Goal: Information Seeking & Learning: Find contact information

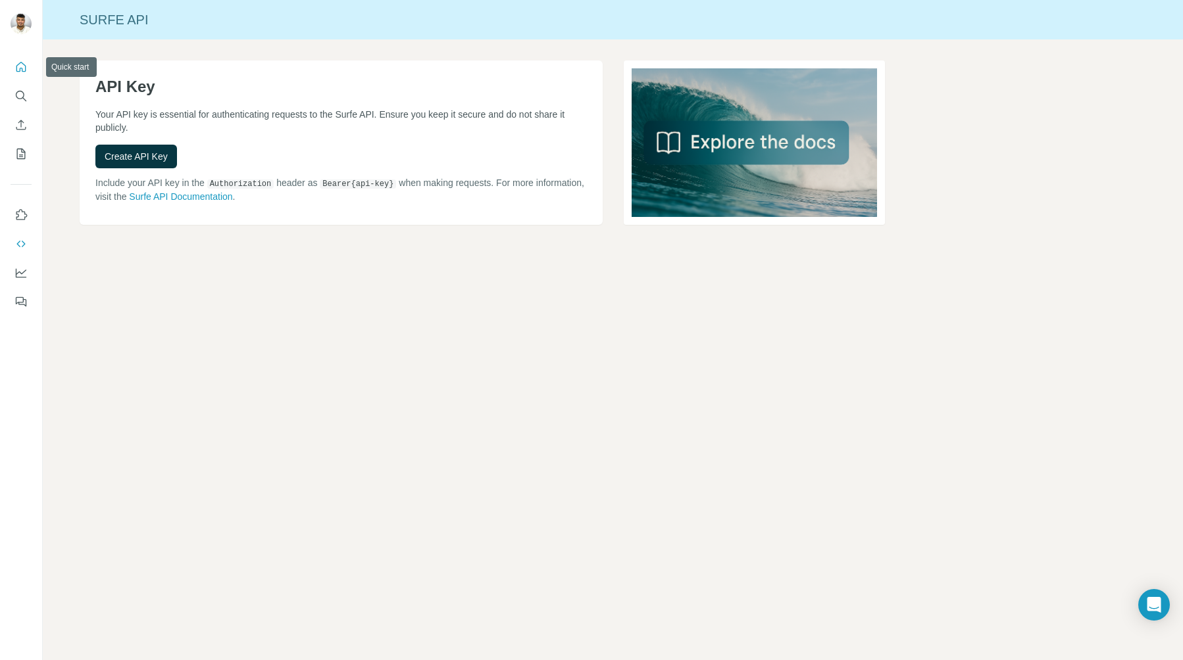
click at [12, 62] on button "Quick start" at bounding box center [21, 67] width 21 height 24
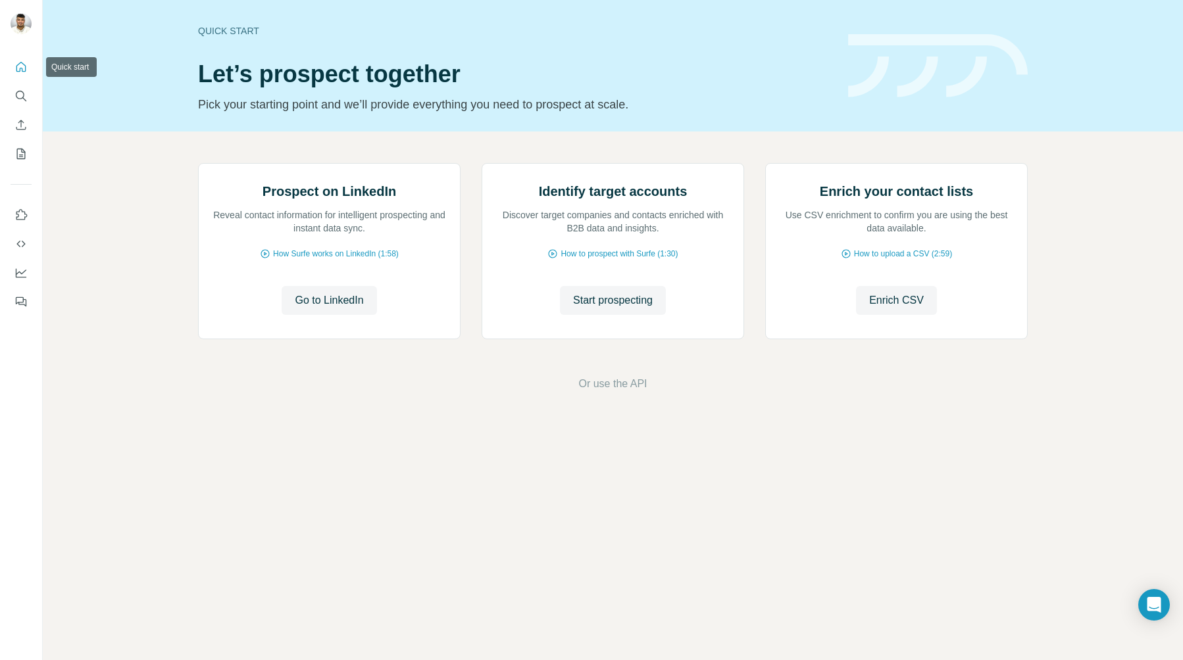
click at [12, 66] on button "Quick start" at bounding box center [21, 67] width 21 height 24
click at [21, 89] on icon "Search" at bounding box center [20, 95] width 13 height 13
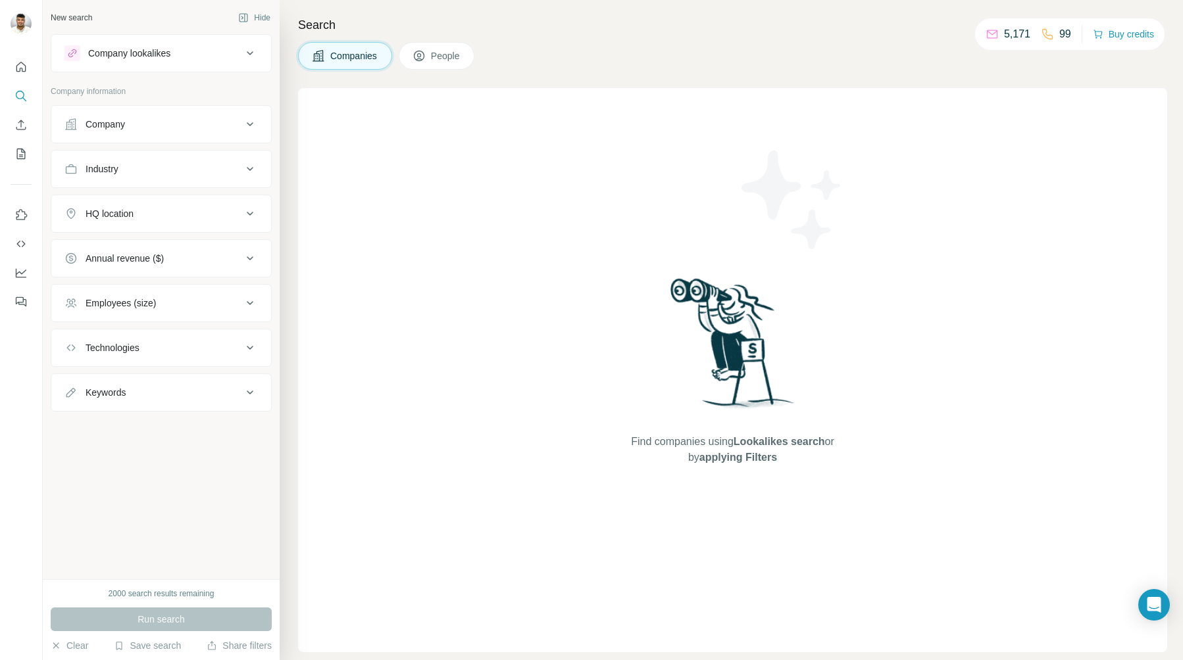
click at [131, 128] on div "Company" at bounding box center [153, 124] width 178 height 13
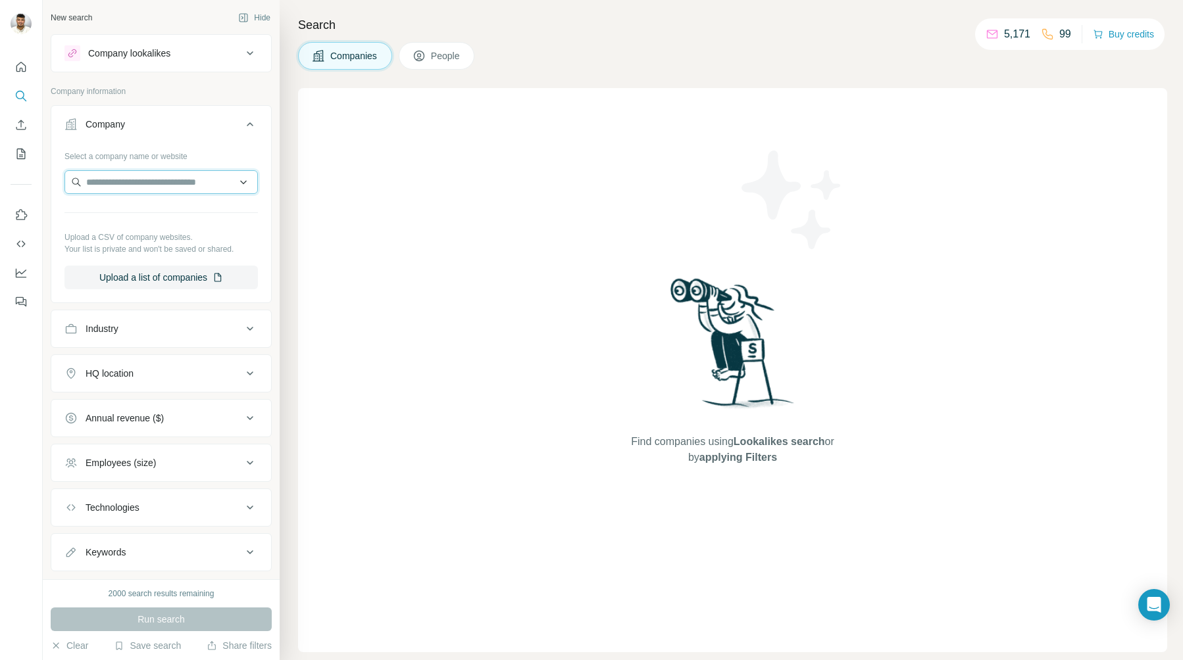
click at [142, 174] on input "text" at bounding box center [160, 182] width 193 height 24
paste input "**********"
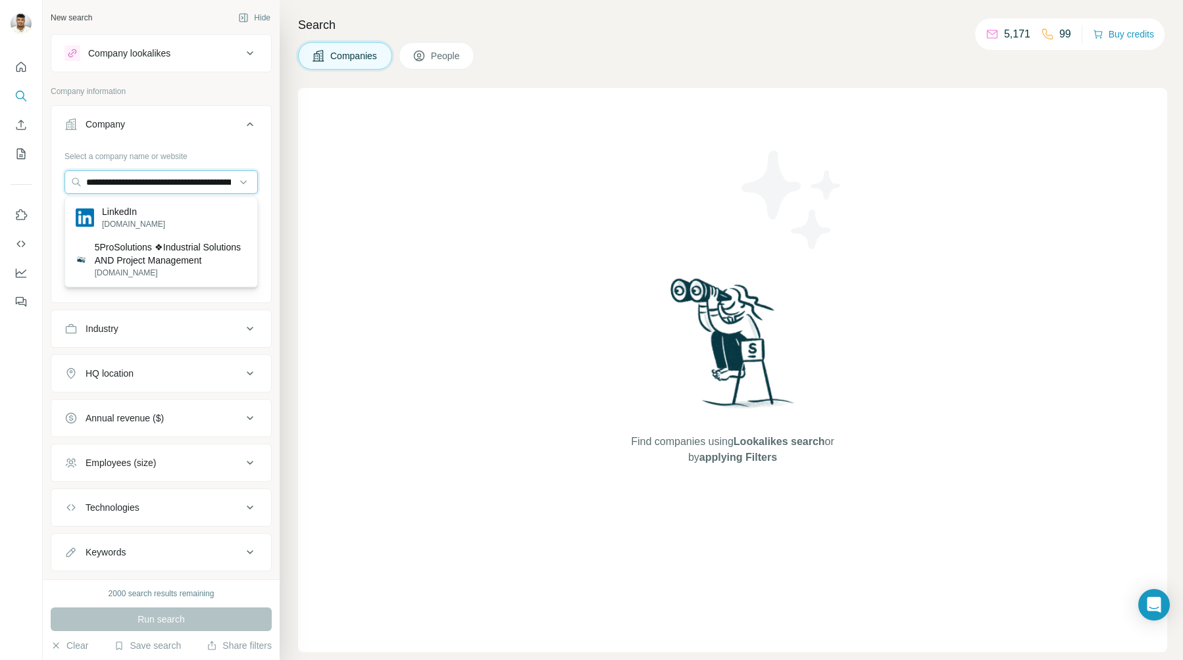
drag, startPoint x: 131, startPoint y: 182, endPoint x: 41, endPoint y: 182, distance: 90.1
click at [38, 184] on div "**********" at bounding box center [591, 330] width 1183 height 660
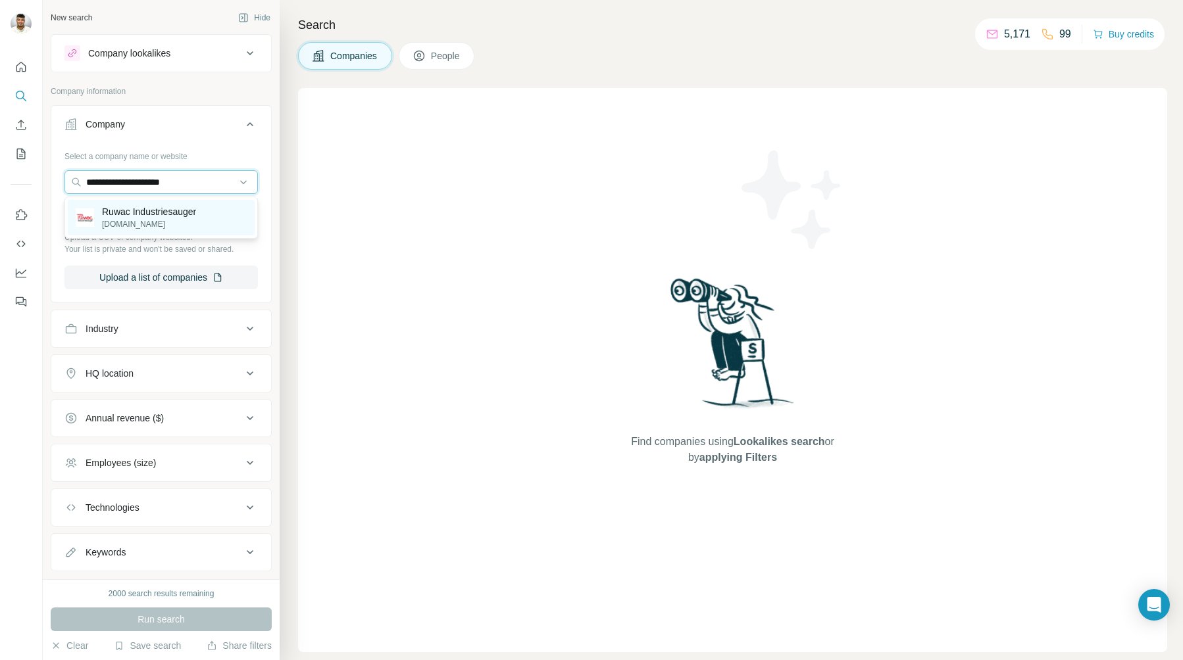
type input "**********"
click at [210, 222] on div "Ruwac Industriesauger [DOMAIN_NAME]" at bounding box center [161, 218] width 187 height 36
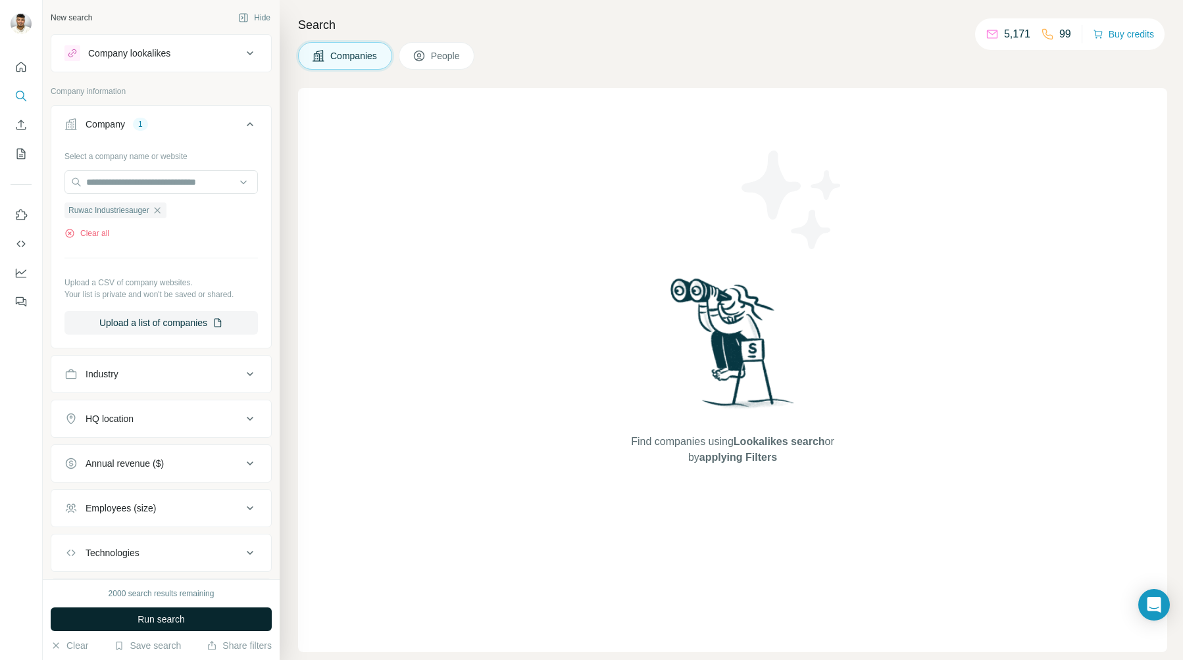
click at [184, 615] on span "Run search" at bounding box center [160, 619] width 47 height 13
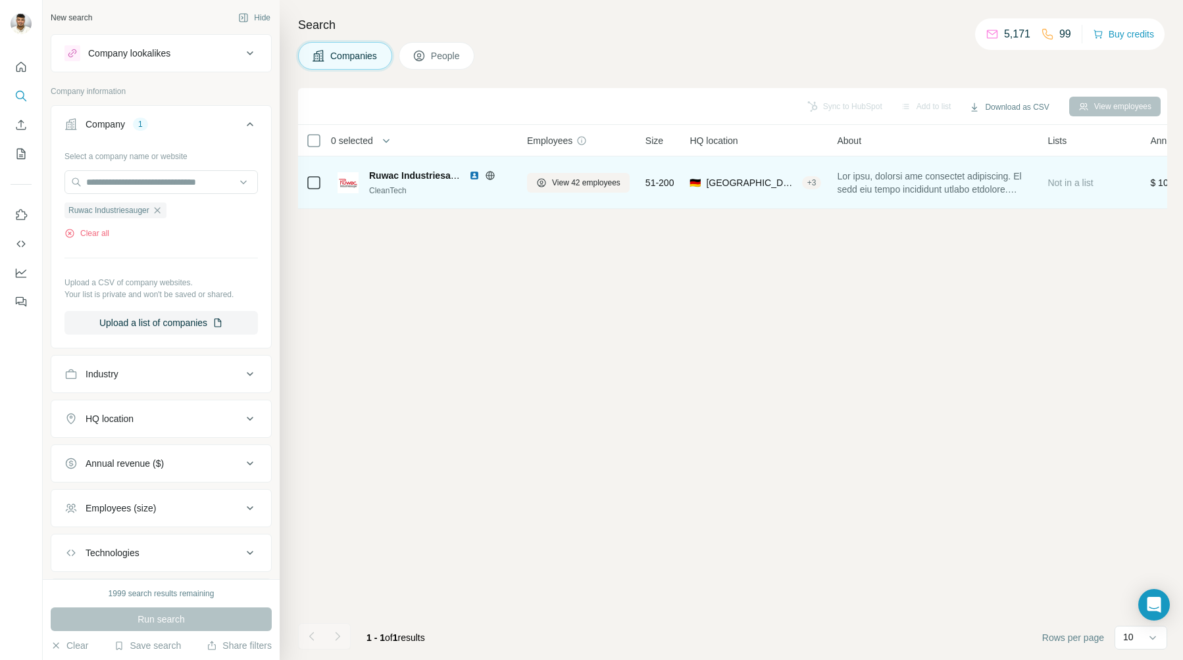
click at [464, 190] on div "CleanTech" at bounding box center [440, 191] width 142 height 12
click at [570, 187] on span "View 42 employees" at bounding box center [586, 183] width 68 height 12
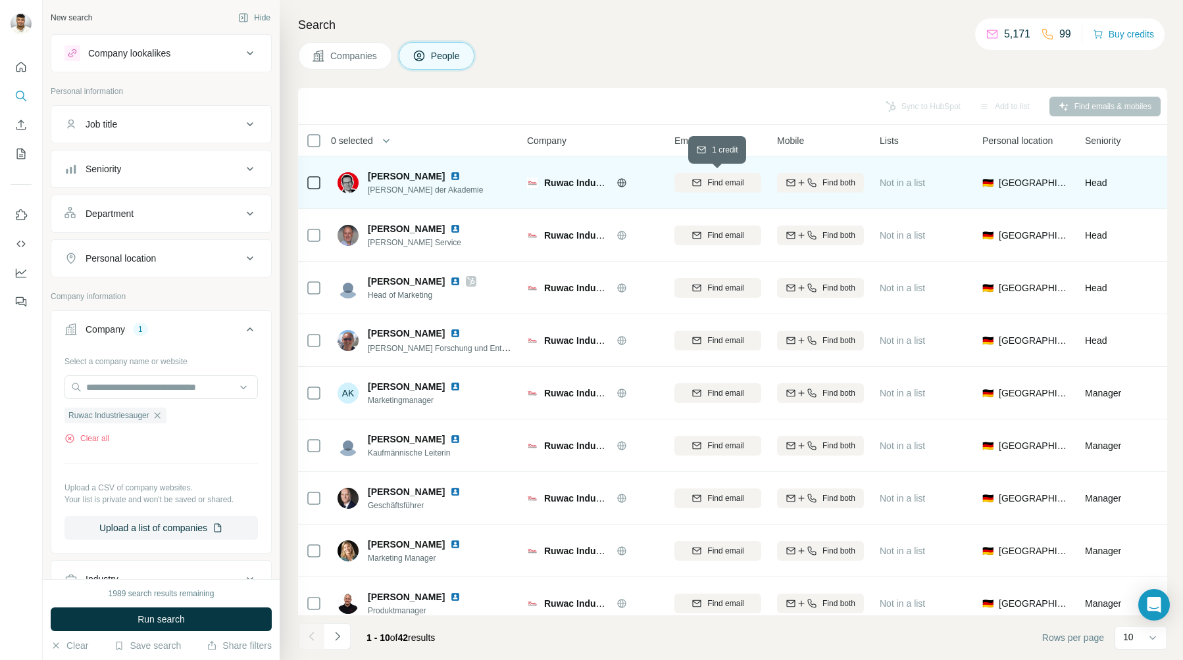
click at [735, 183] on span "Find email" at bounding box center [725, 183] width 36 height 12
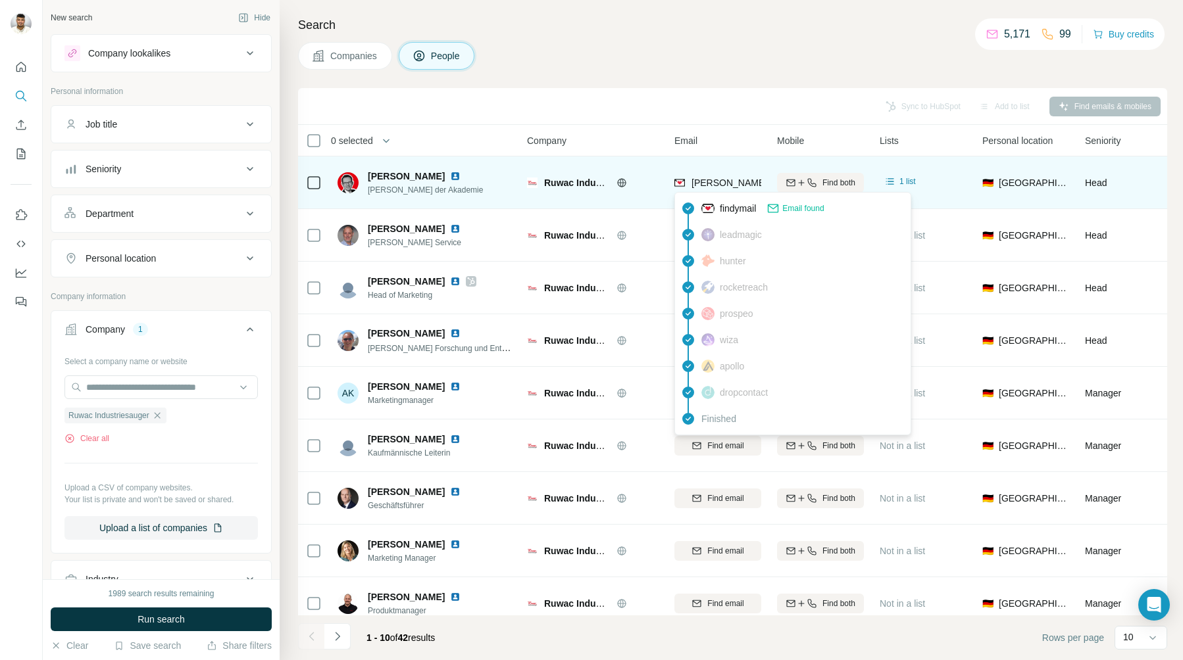
click at [722, 210] on span "findymail" at bounding box center [738, 208] width 36 height 13
drag, startPoint x: 688, startPoint y: 182, endPoint x: 743, endPoint y: 189, distance: 55.7
click at [743, 189] on div "[PERSON_NAME][EMAIL_ADDRESS][DOMAIN_NAME]" at bounding box center [793, 184] width 238 height 16
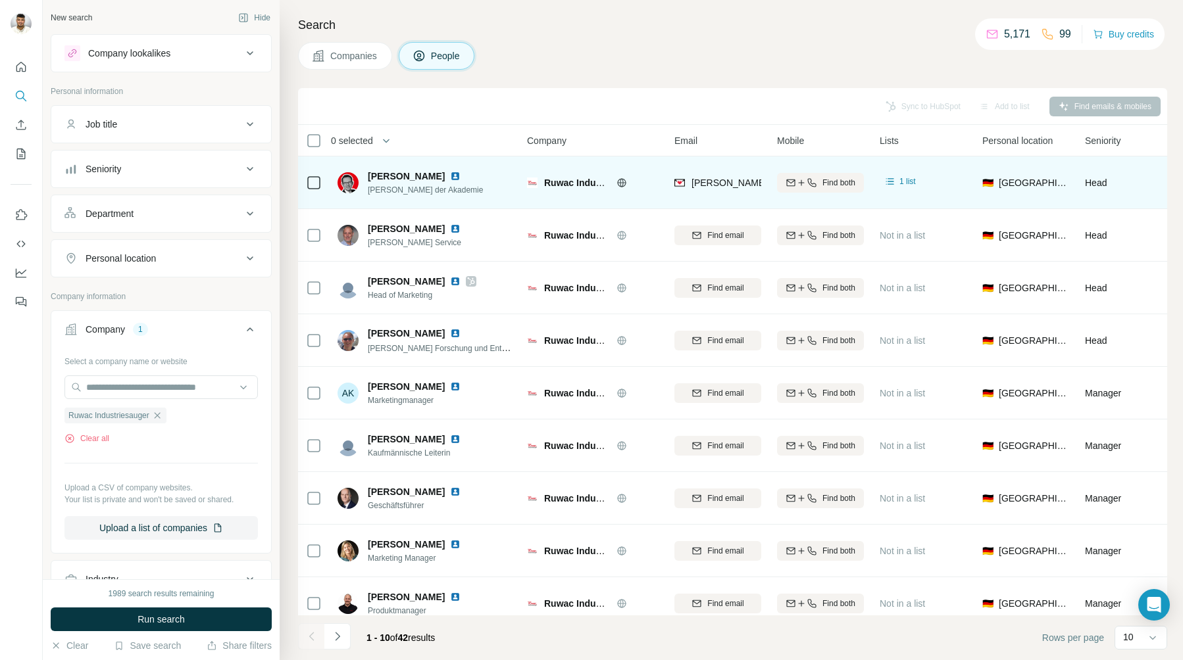
click at [478, 175] on div "[PERSON_NAME] [PERSON_NAME] der Akademie" at bounding box center [424, 182] width 175 height 36
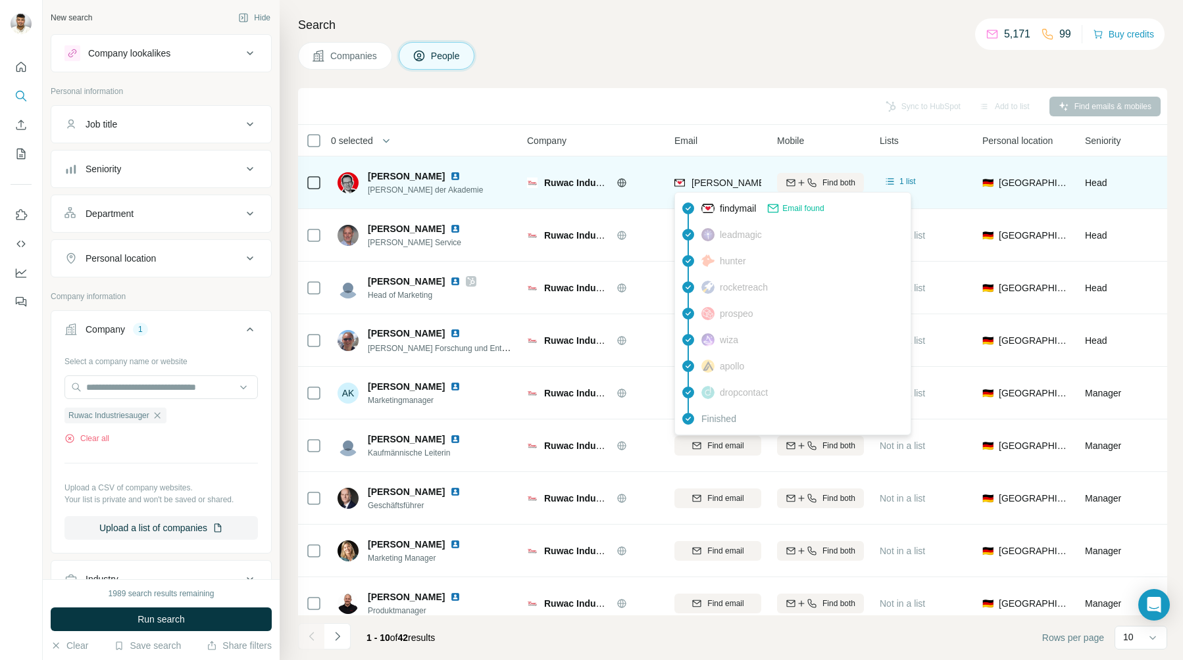
click at [732, 178] on span "[PERSON_NAME][EMAIL_ADDRESS][DOMAIN_NAME]" at bounding box center [807, 183] width 232 height 11
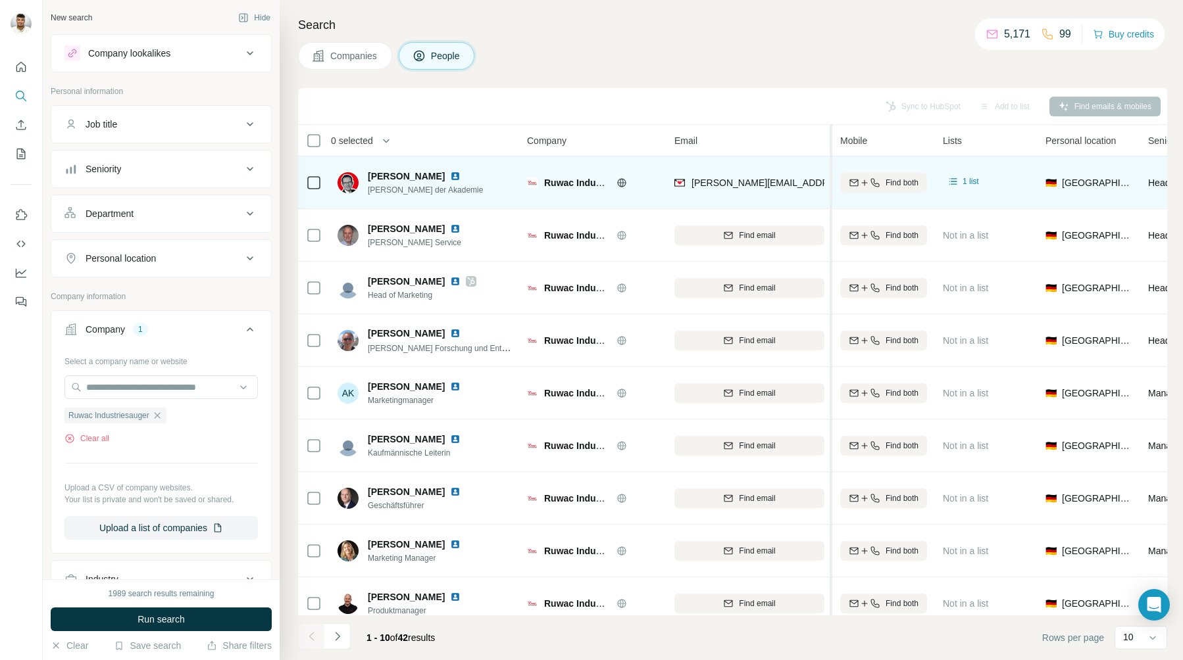
drag, startPoint x: 767, startPoint y: 182, endPoint x: 833, endPoint y: 195, distance: 67.1
click at [832, 195] on table "0 selected People Company Email Mobile Lists Personal location Seniority Depart…" at bounding box center [895, 404] width 1195 height 558
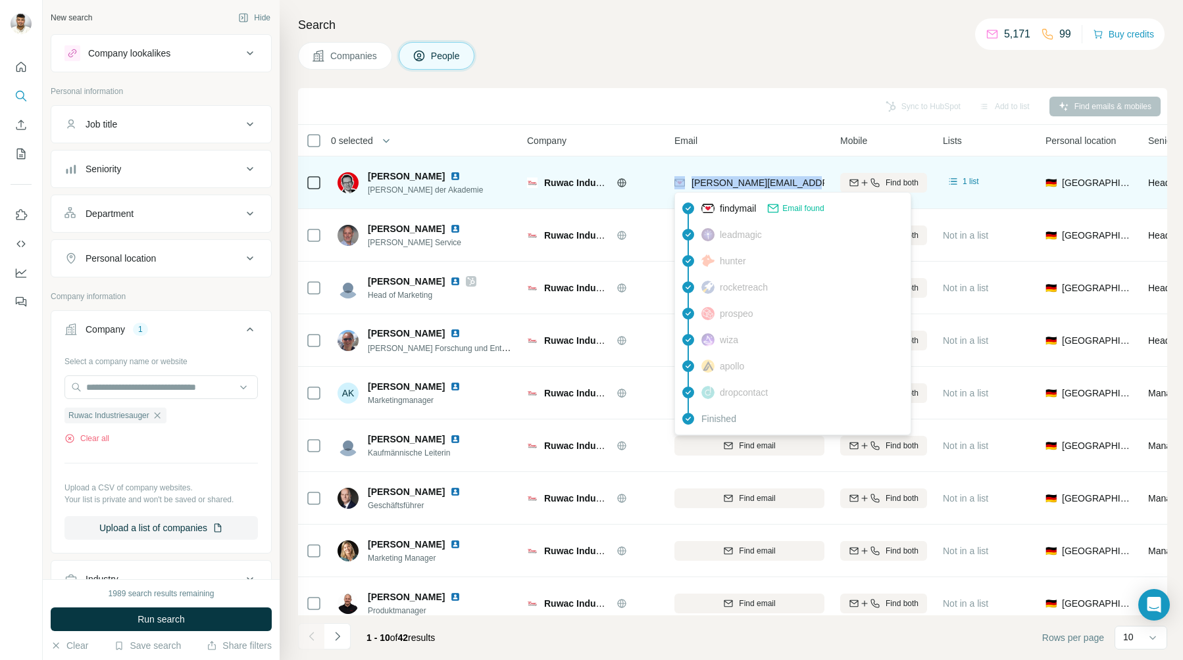
drag, startPoint x: 810, startPoint y: 184, endPoint x: 687, endPoint y: 184, distance: 123.0
click at [687, 184] on div "[PERSON_NAME][EMAIL_ADDRESS][DOMAIN_NAME]" at bounding box center [749, 182] width 150 height 36
copy div "[PERSON_NAME][EMAIL_ADDRESS][DOMAIN_NAME]"
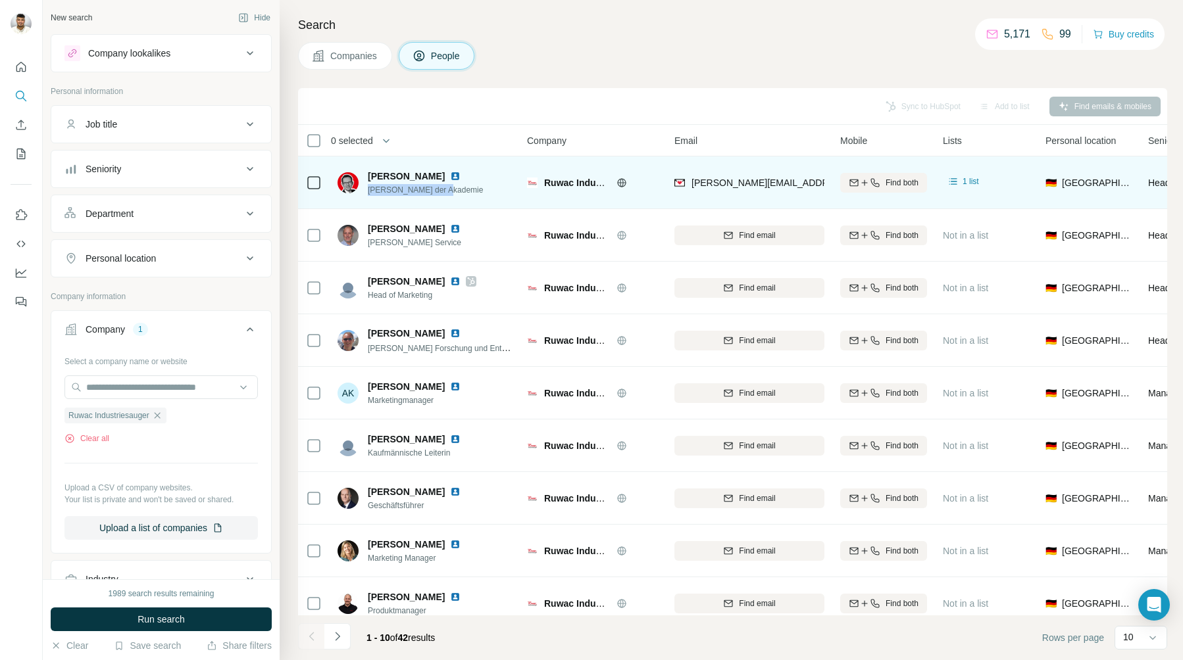
drag, startPoint x: 445, startPoint y: 194, endPoint x: 366, endPoint y: 188, distance: 79.8
click at [366, 188] on div "[PERSON_NAME] [PERSON_NAME] der Akademie" at bounding box center [409, 183] width 145 height 26
copy span "[PERSON_NAME] der Akademie"
click at [450, 176] on img at bounding box center [455, 176] width 11 height 11
